Goal: Task Accomplishment & Management: Use online tool/utility

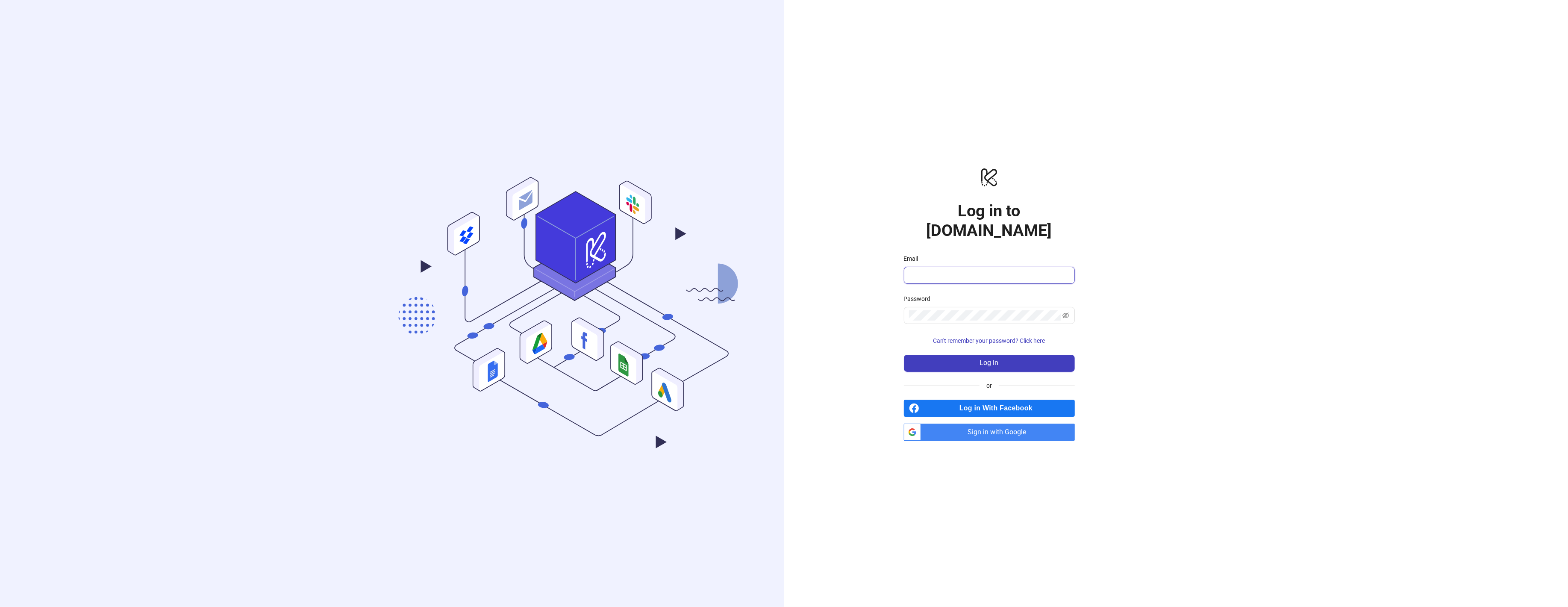
click at [932, 270] on input "Email" at bounding box center [988, 275] width 159 height 10
type input "**********"
click at [957, 357] on button "Log in" at bounding box center [989, 363] width 171 height 17
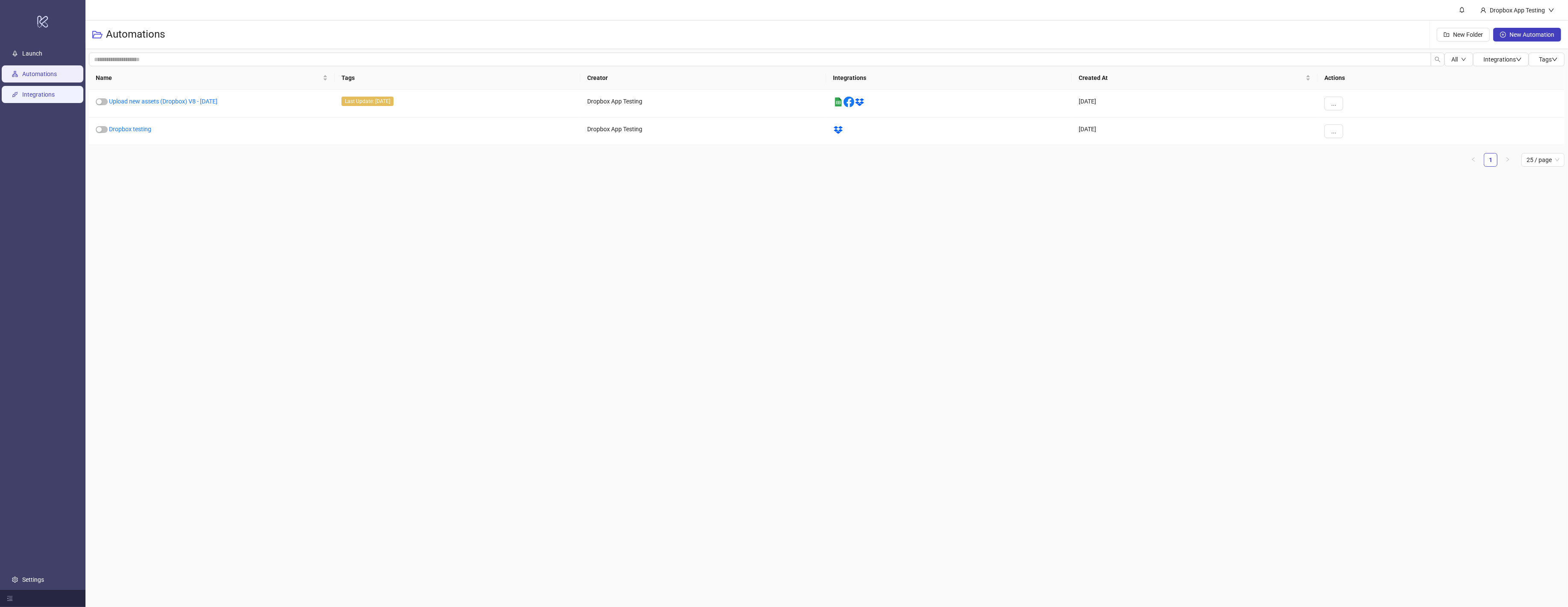
click at [55, 92] on link "Integrations" at bounding box center [38, 94] width 32 height 7
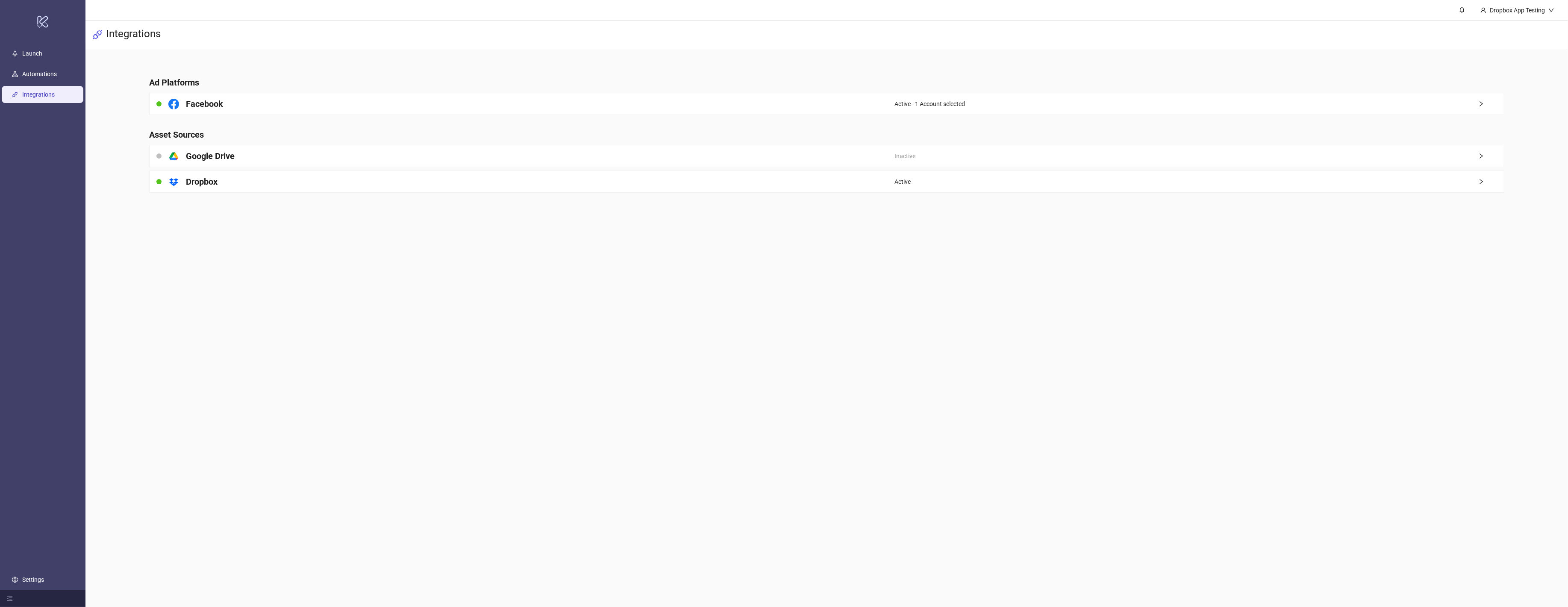
click at [253, 169] on main "Ad Platforms Facebook Active - 1 Account selected Asset Sources platform/google…" at bounding box center [827, 130] width 1368 height 161
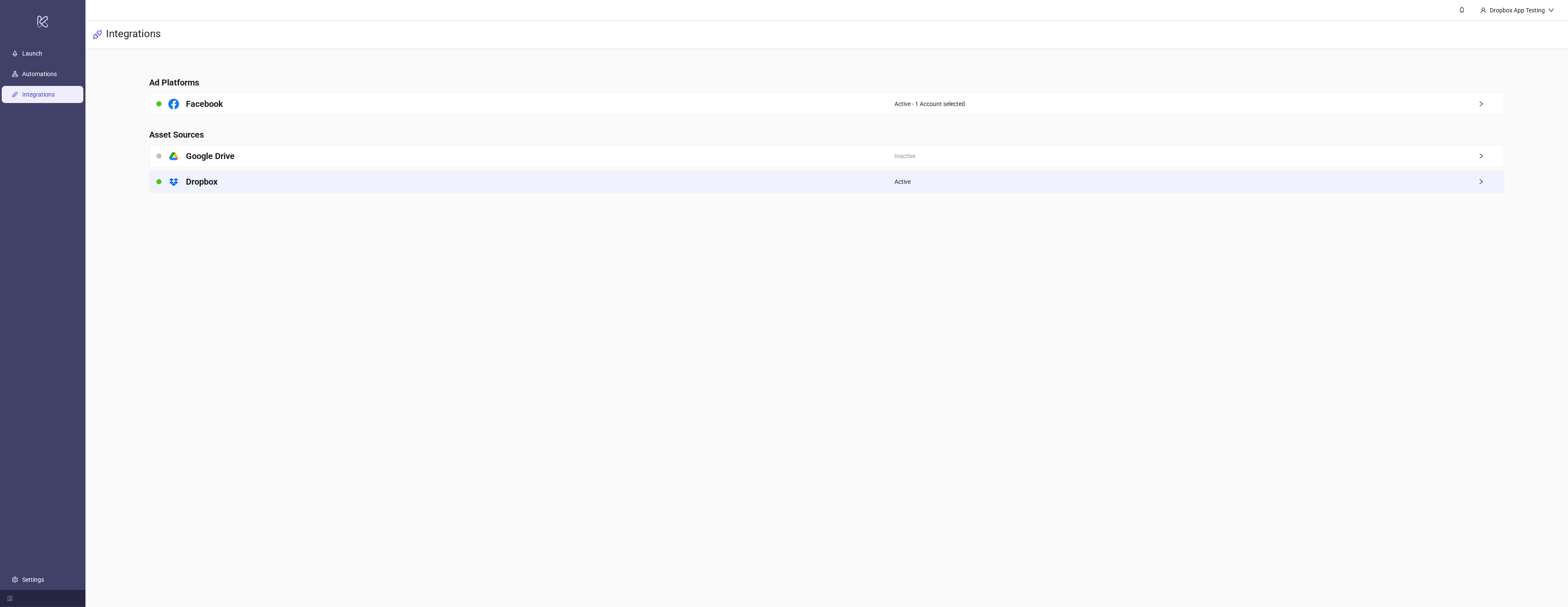
click at [253, 172] on div "platform/dropbox Dropbox" at bounding box center [522, 181] width 744 height 21
